Goal: Browse casually: Explore the website without a specific task or goal

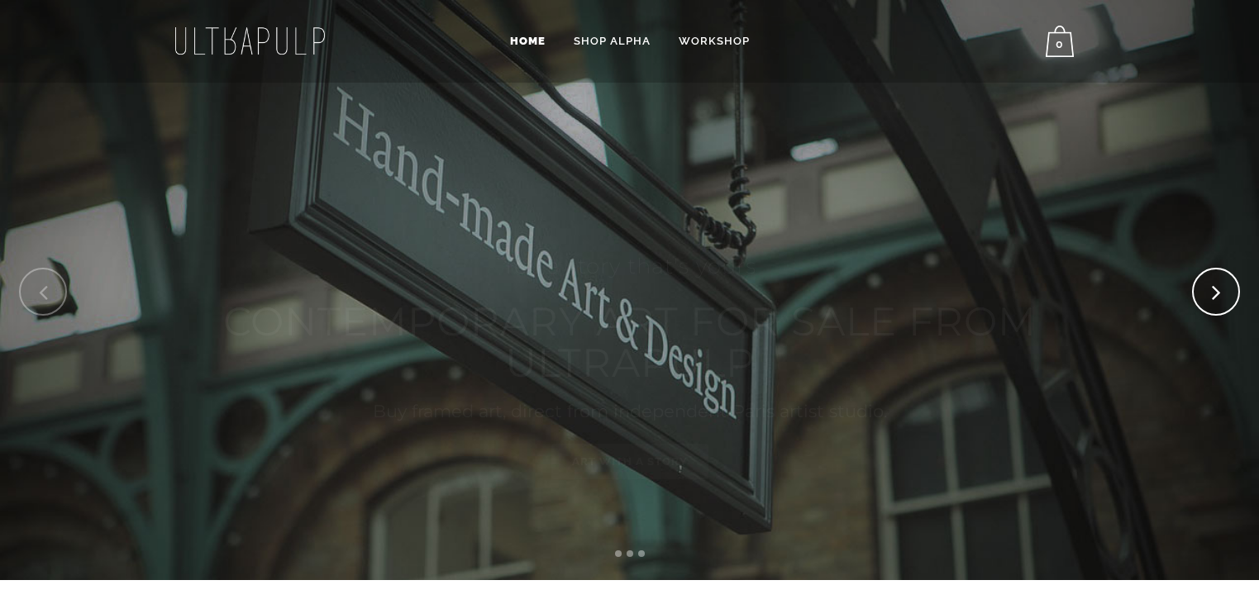
click at [1215, 288] on icon at bounding box center [1216, 292] width 9 height 45
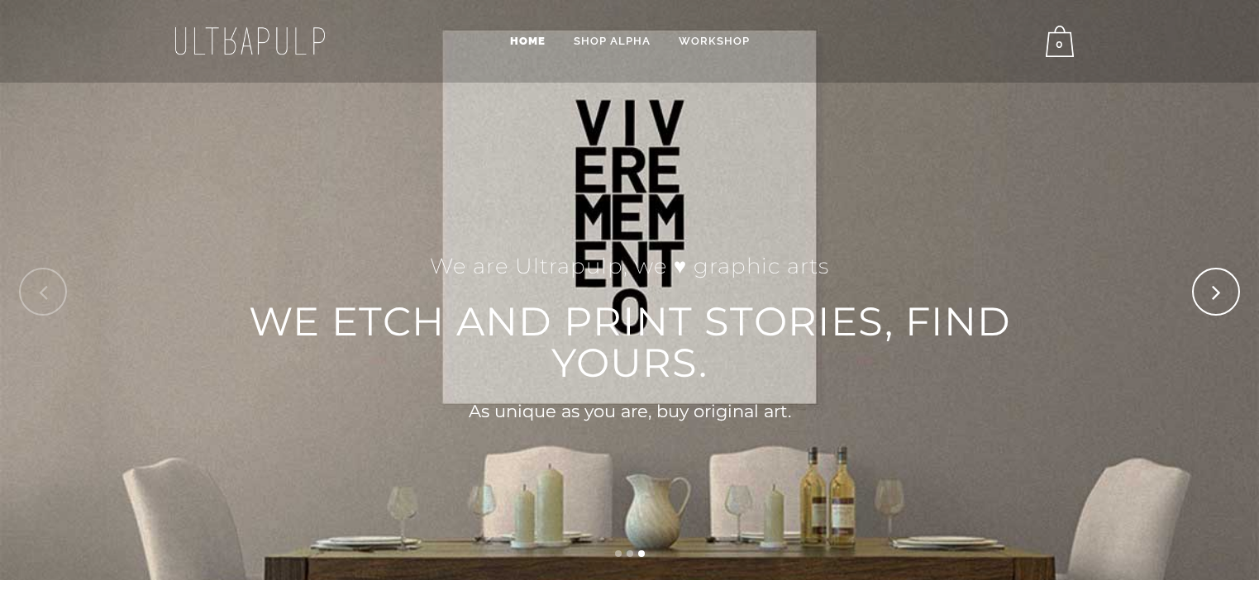
click at [1213, 291] on icon at bounding box center [1216, 292] width 9 height 45
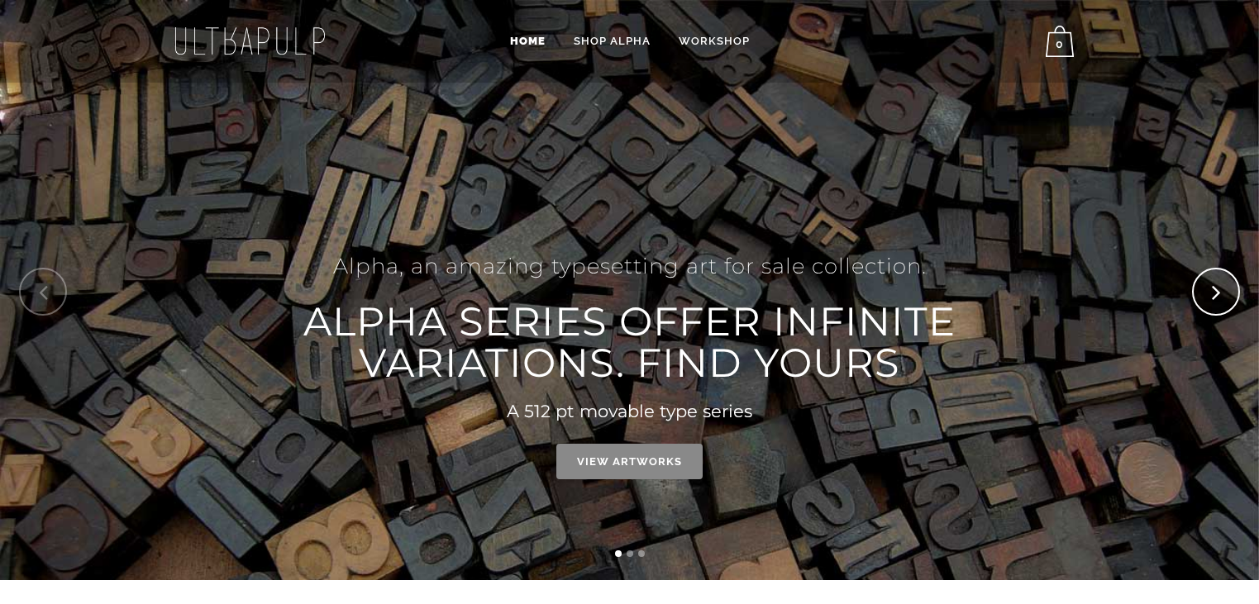
click at [1213, 291] on icon at bounding box center [1216, 292] width 9 height 45
click at [532, 39] on span "Home" at bounding box center [528, 41] width 36 height 12
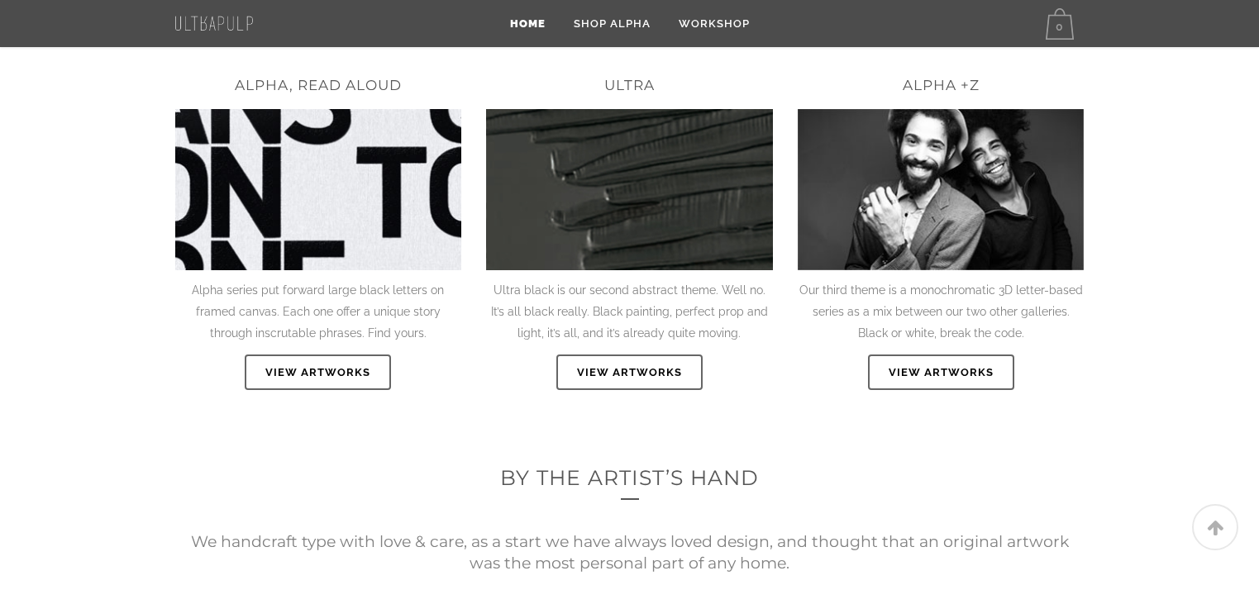
scroll to position [795, 0]
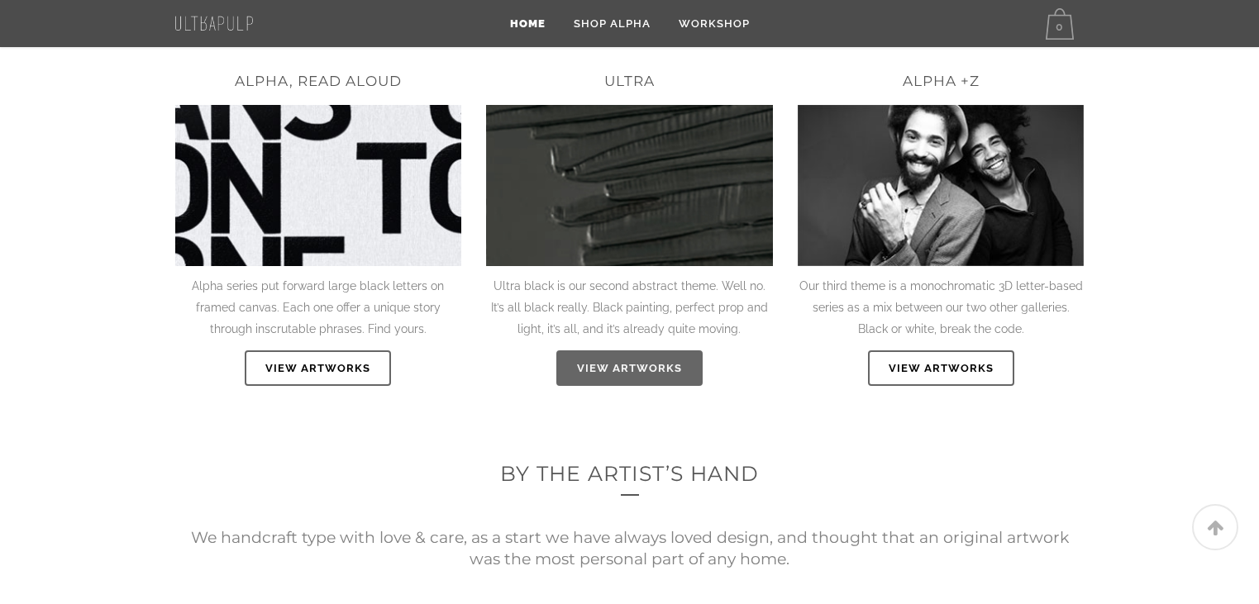
click at [647, 364] on link "VIEW ARTWORKS" at bounding box center [629, 369] width 146 height 36
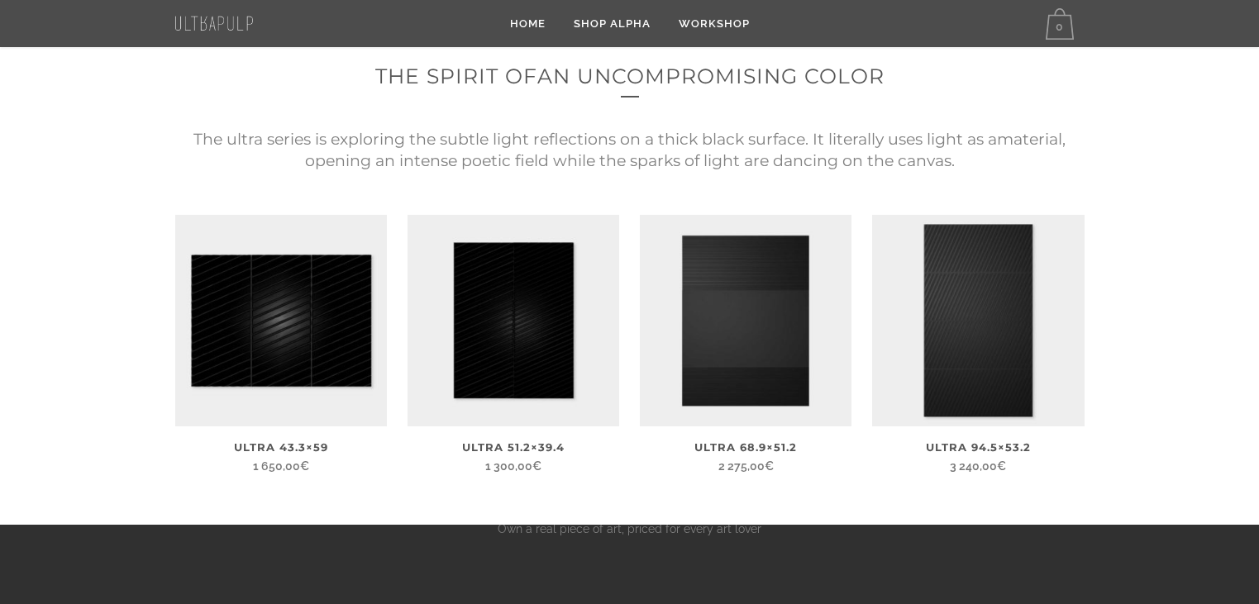
scroll to position [366, 0]
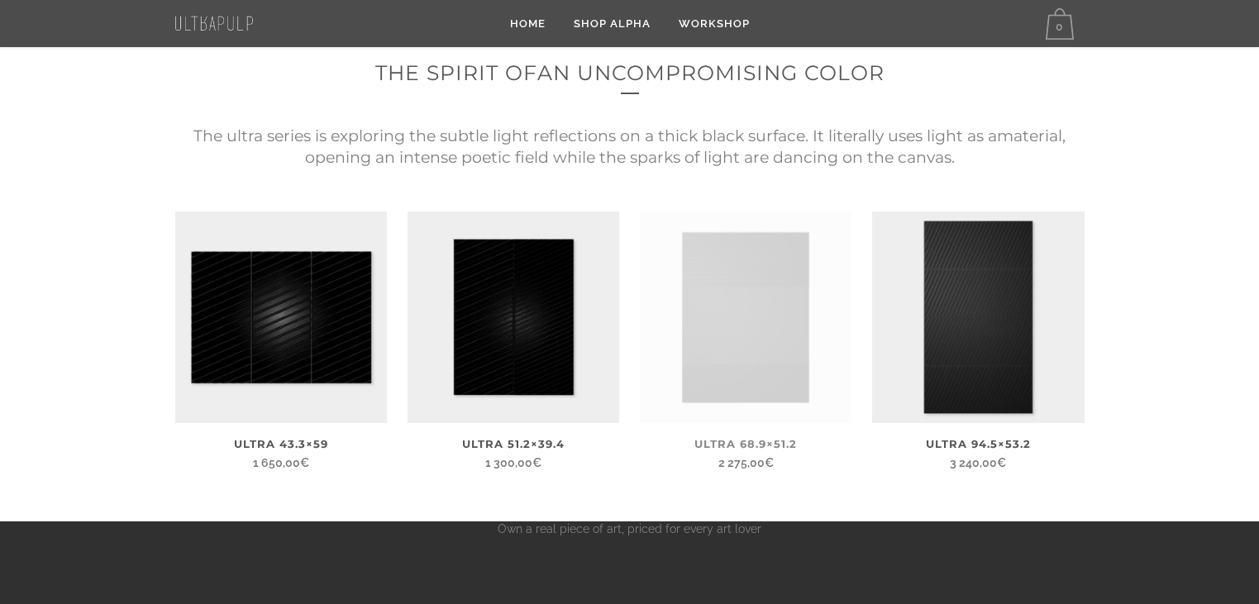
click at [760, 338] on img at bounding box center [746, 318] width 212 height 212
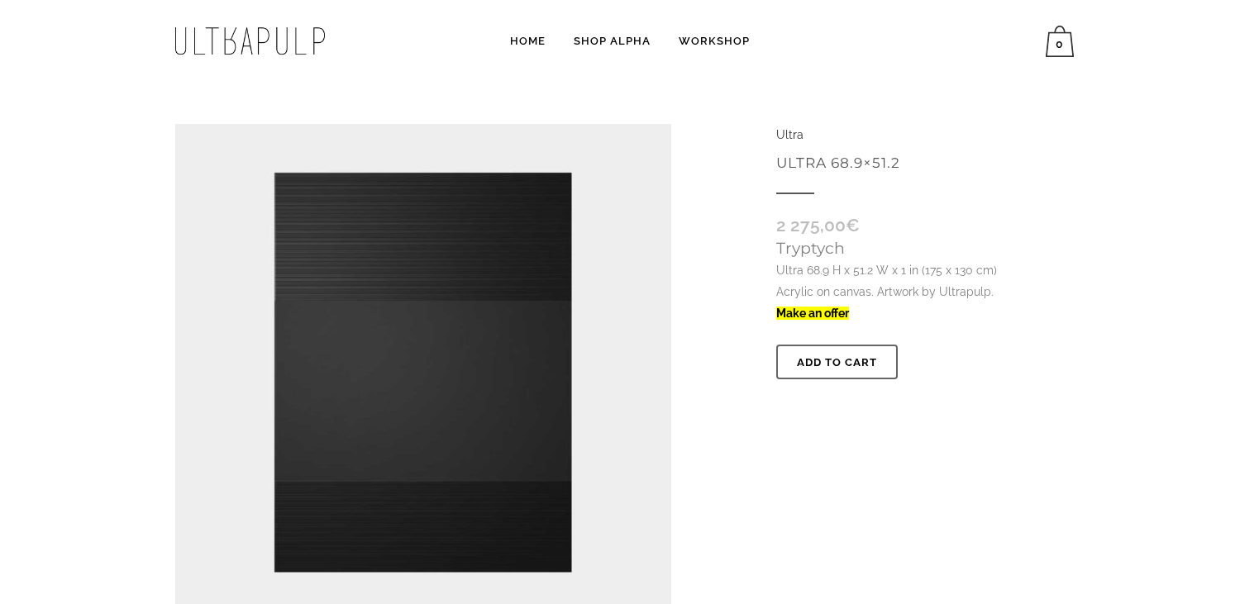
click at [388, 333] on img at bounding box center [423, 372] width 496 height 496
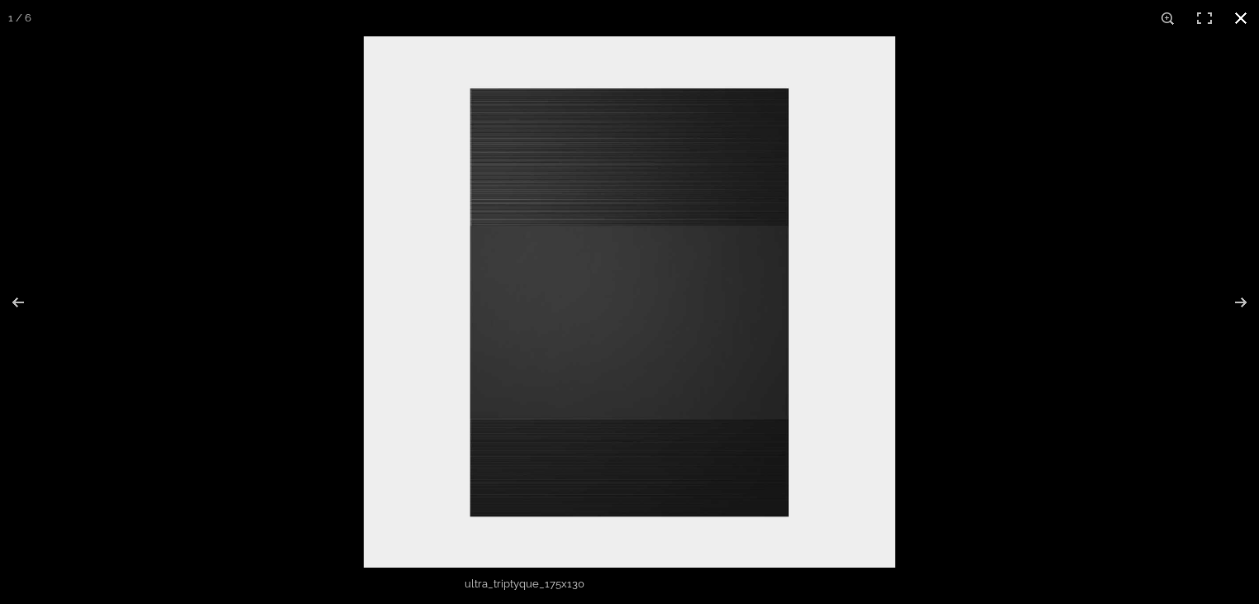
click at [1238, 17] on button "Close (Esc)" at bounding box center [1241, 18] width 36 height 36
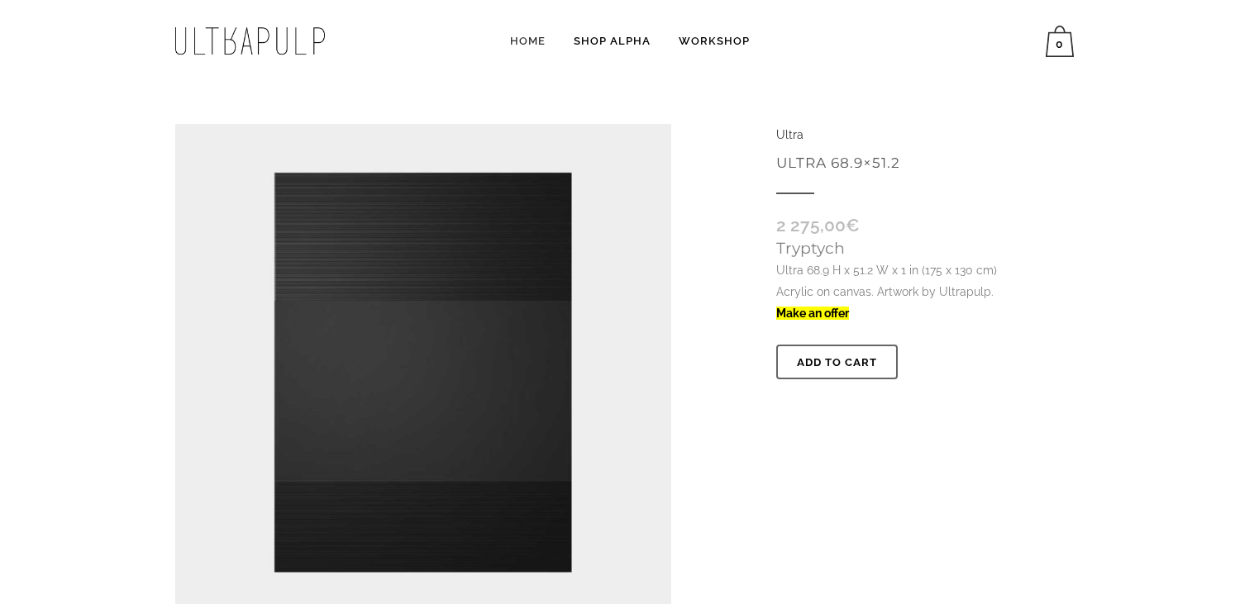
click at [520, 39] on span "Home" at bounding box center [528, 41] width 36 height 12
